Goal: Task Accomplishment & Management: Use online tool/utility

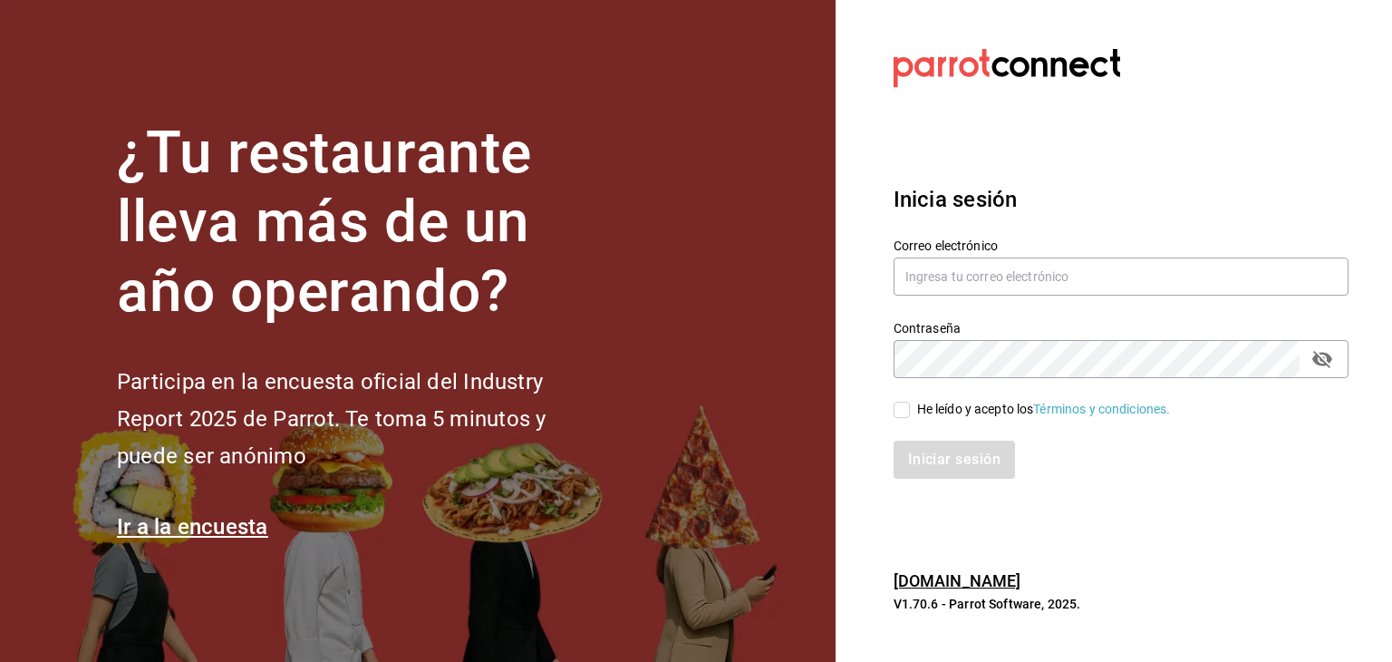
scroll to position [112, 0]
type input "[PERSON_NAME][EMAIL_ADDRESS][DOMAIN_NAME]"
click at [901, 409] on input "He leído y acepto los Términos y condiciones." at bounding box center [902, 410] width 16 height 16
checkbox input "true"
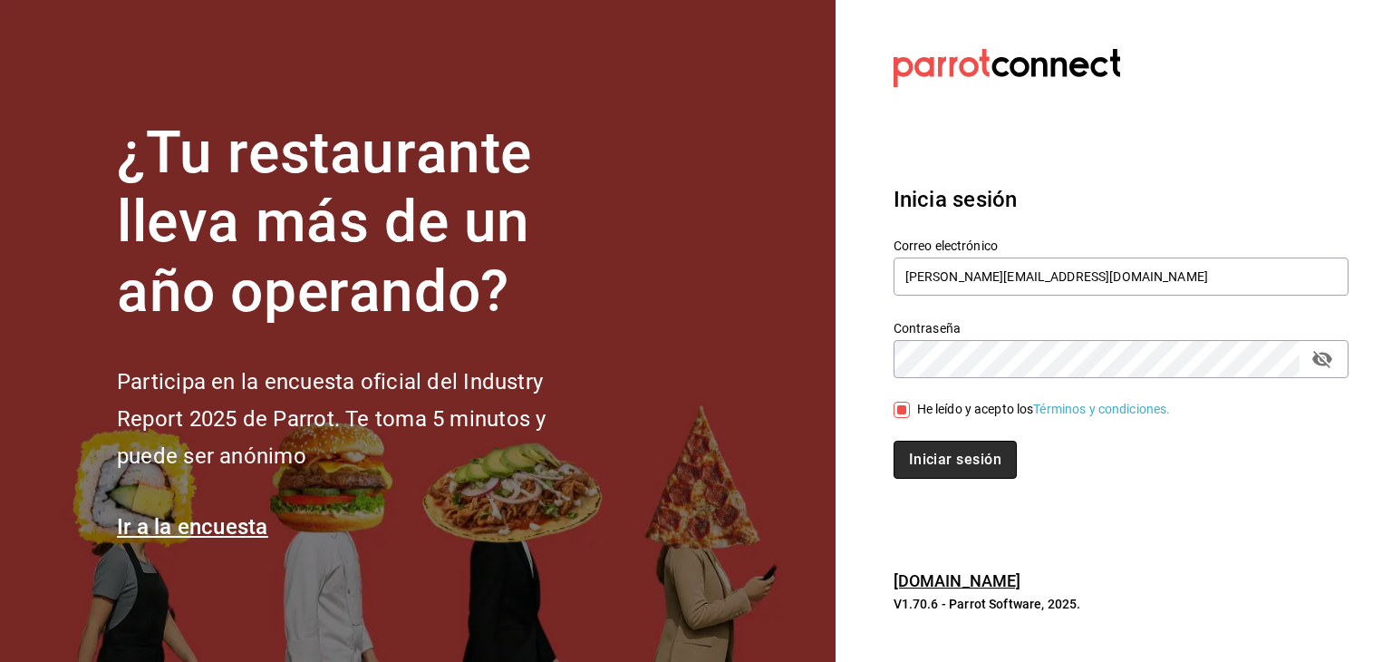
click at [933, 465] on button "Iniciar sesión" at bounding box center [955, 460] width 123 height 38
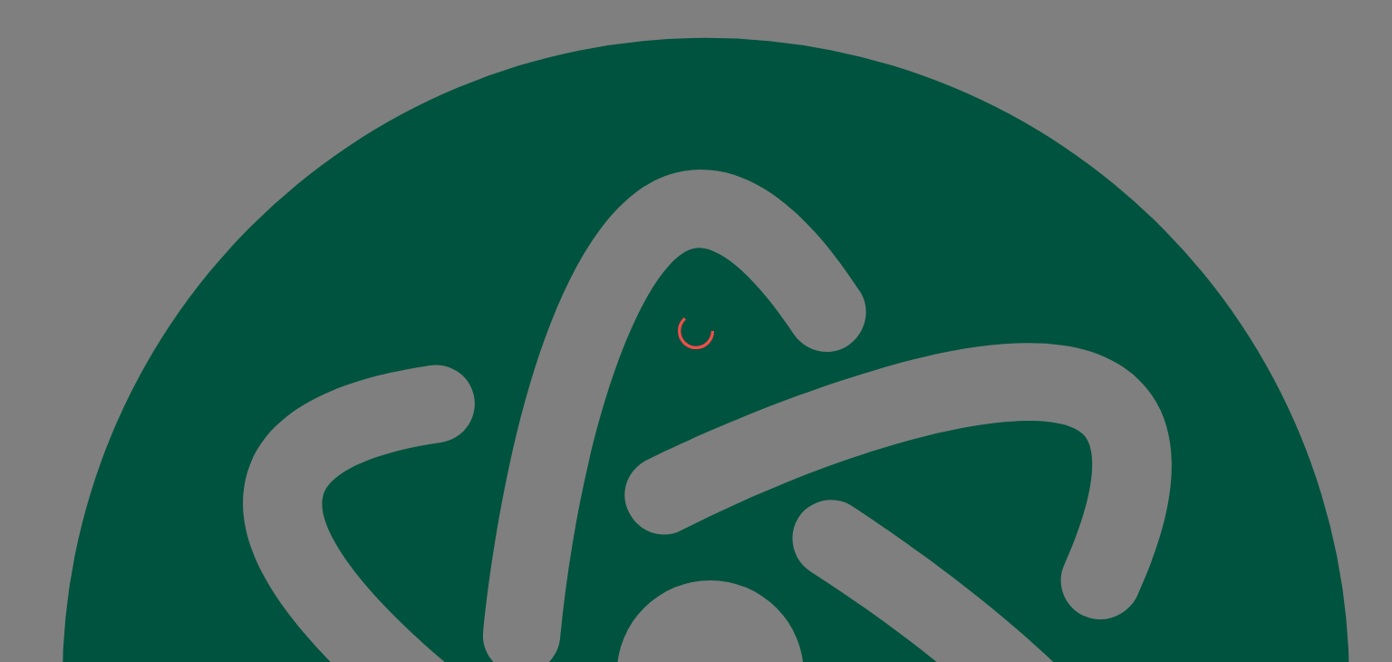
scroll to position [112, 0]
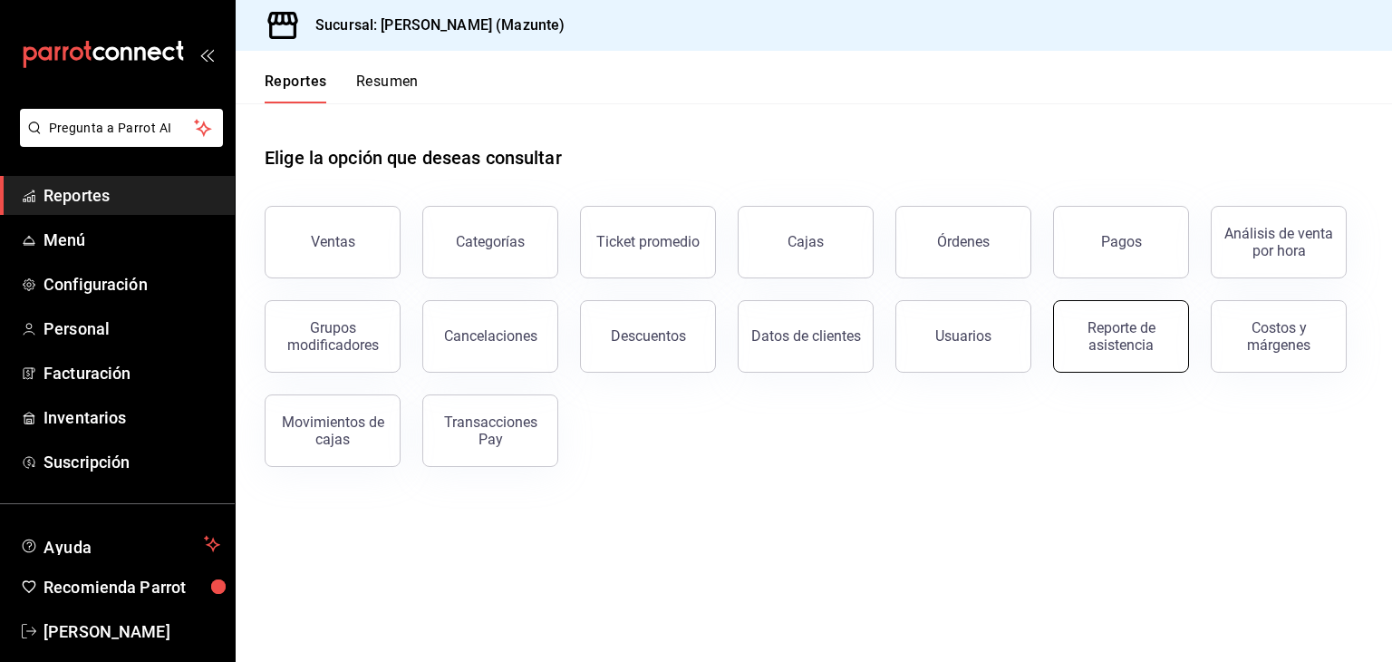
click at [1120, 324] on div "Reporte de asistencia" at bounding box center [1121, 336] width 112 height 34
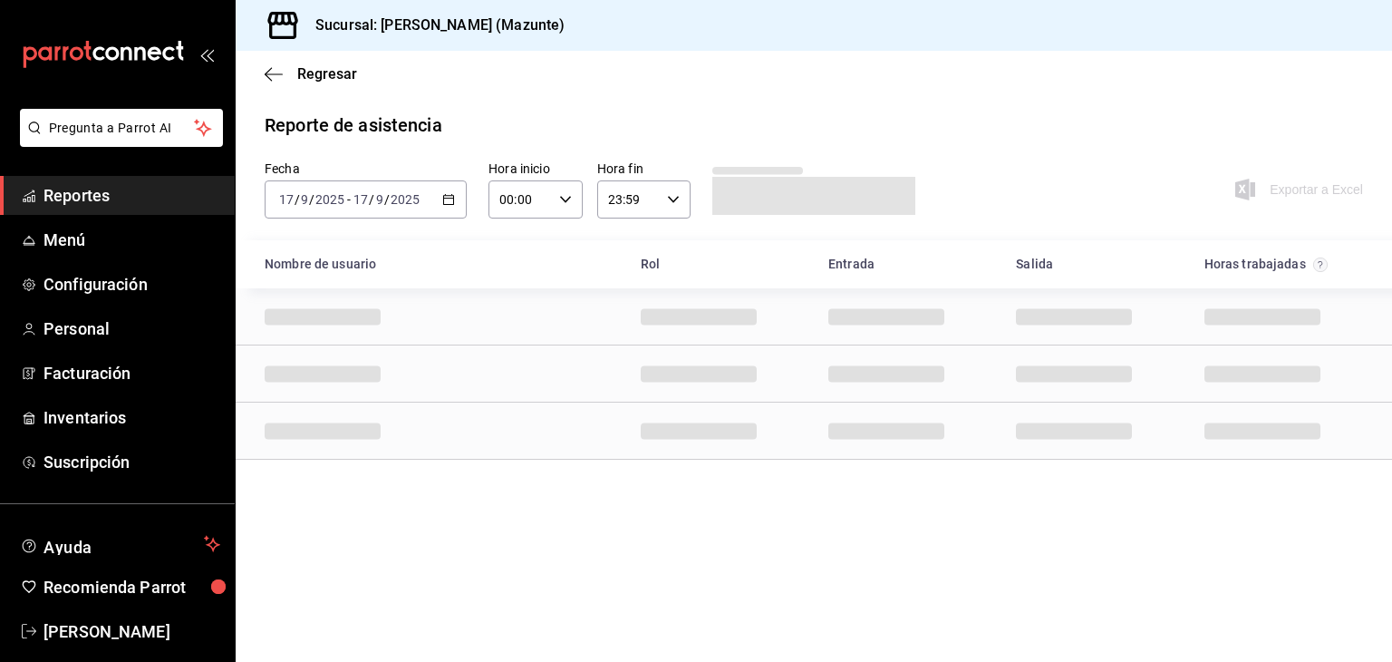
click at [447, 204] on \(Stroke\) "button" at bounding box center [448, 200] width 11 height 10
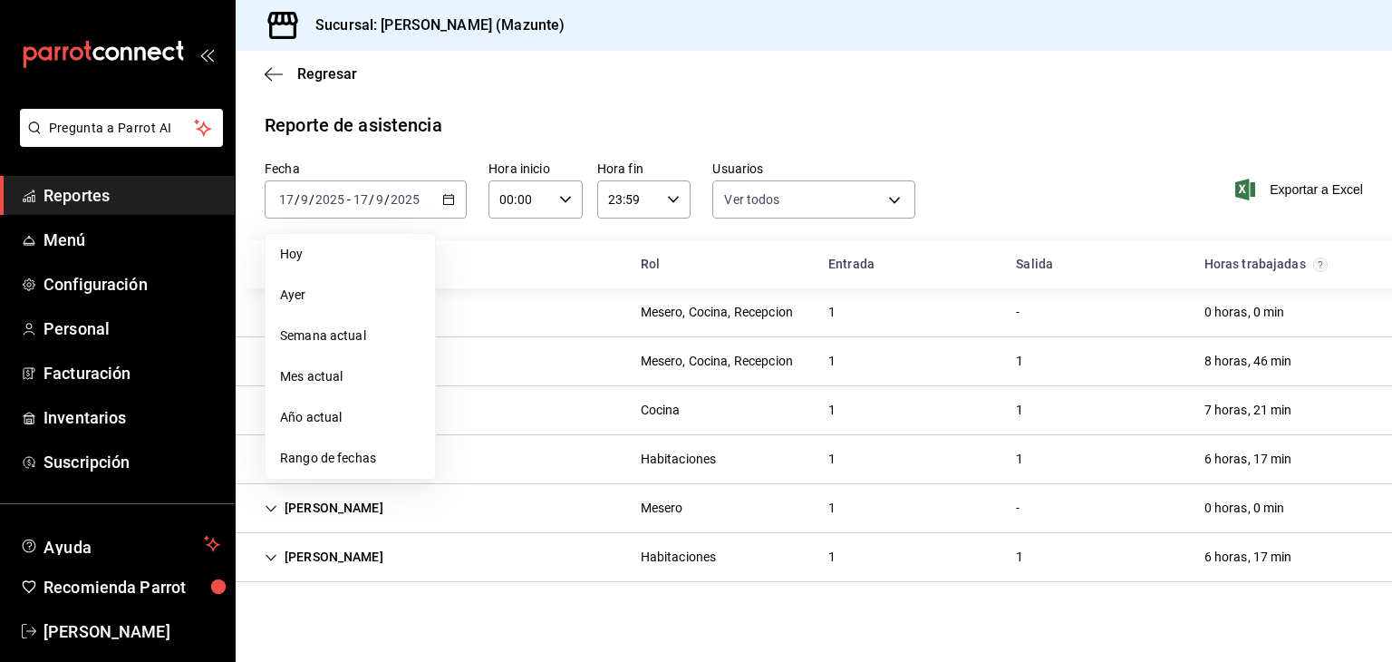
click at [352, 449] on span "Rango de fechas" at bounding box center [350, 458] width 141 height 19
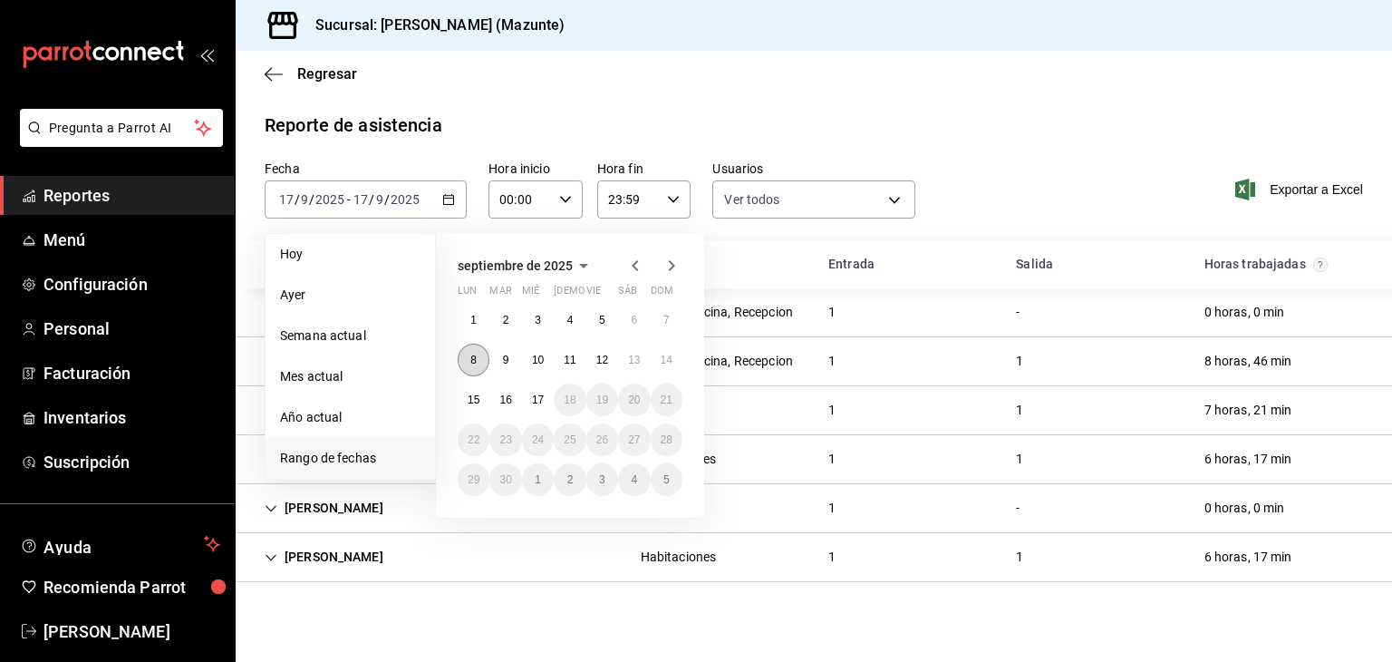
click at [482, 354] on button "8" at bounding box center [474, 360] width 32 height 33
click at [673, 362] on button "14" at bounding box center [667, 360] width 32 height 33
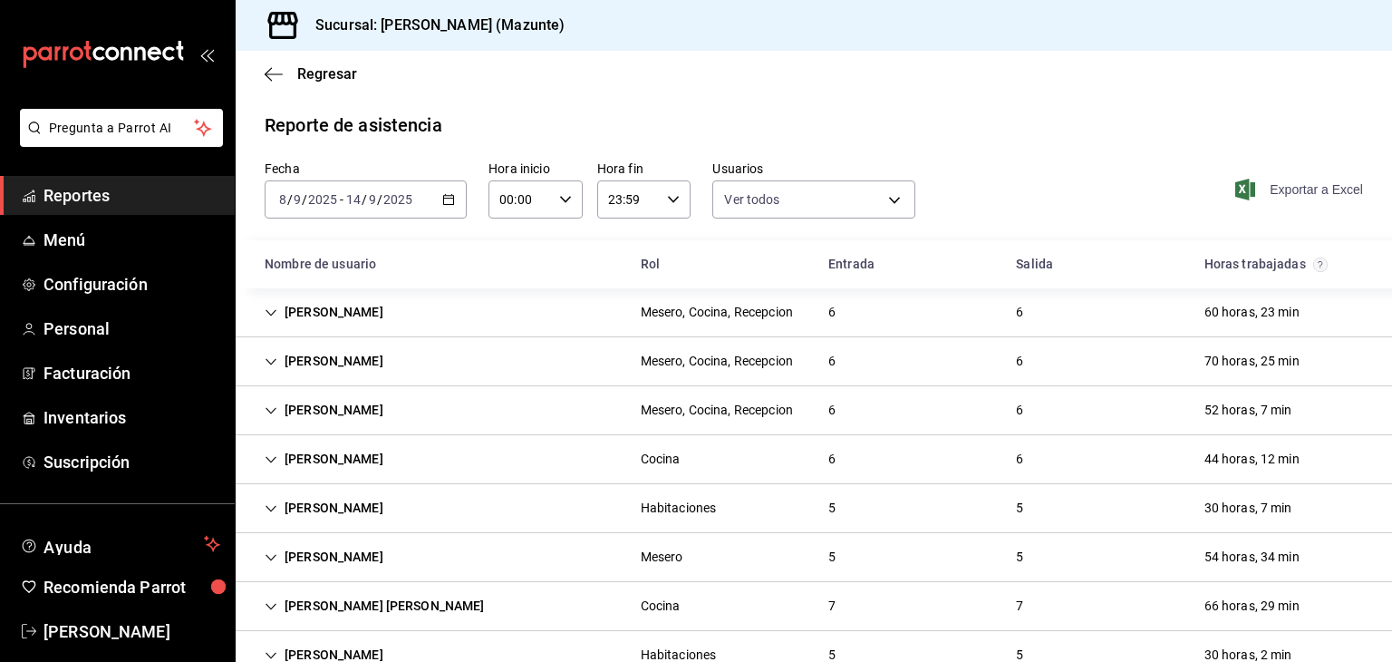
click at [1277, 193] on span "Exportar a Excel" at bounding box center [1301, 190] width 124 height 22
